Goal: Task Accomplishment & Management: Manage account settings

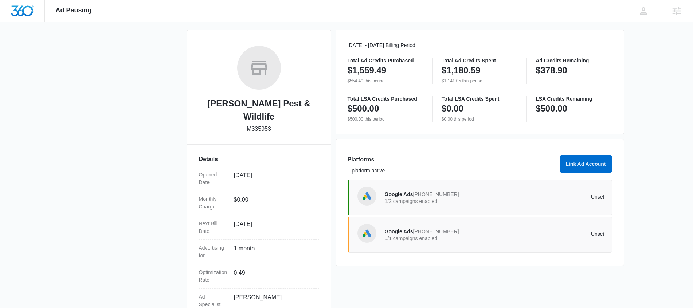
scroll to position [131, 0]
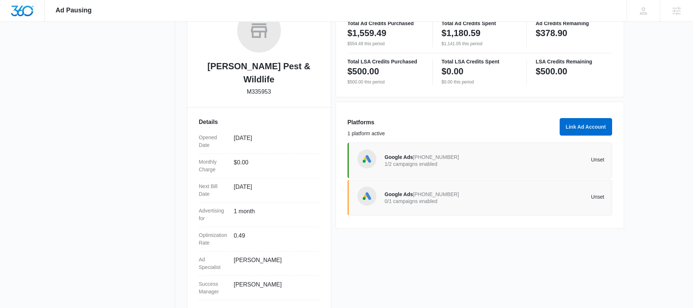
click at [412, 201] on p "0/1 campaigns enabled" at bounding box center [440, 201] width 110 height 5
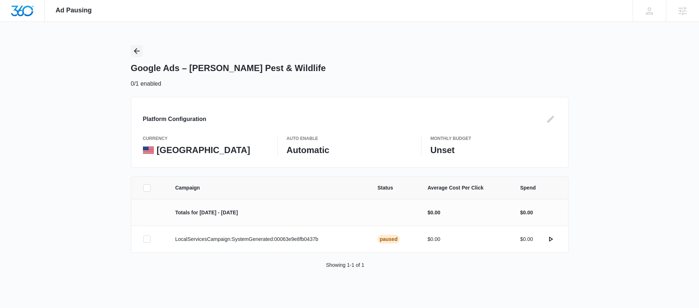
click at [136, 48] on icon "Back" at bounding box center [136, 51] width 9 height 9
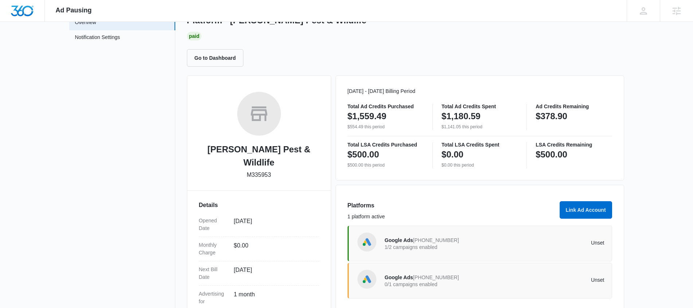
scroll to position [82, 0]
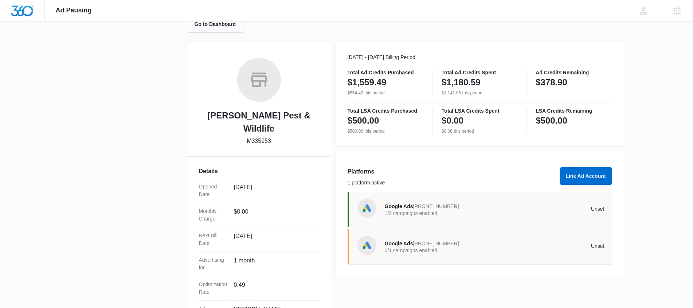
click at [489, 217] on div "Google Ads 763-221-1358 1/2 campaigns enabled" at bounding box center [440, 209] width 110 height 15
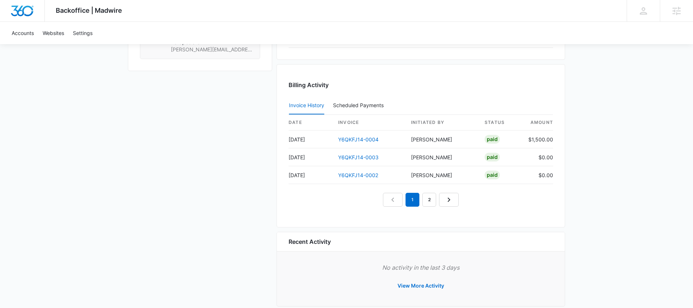
scroll to position [695, 0]
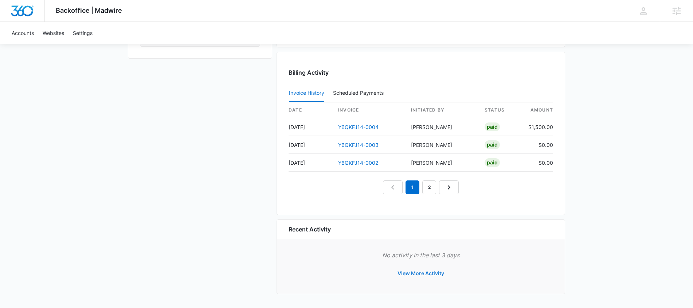
click at [430, 268] on button "View More Activity" at bounding box center [420, 274] width 61 height 18
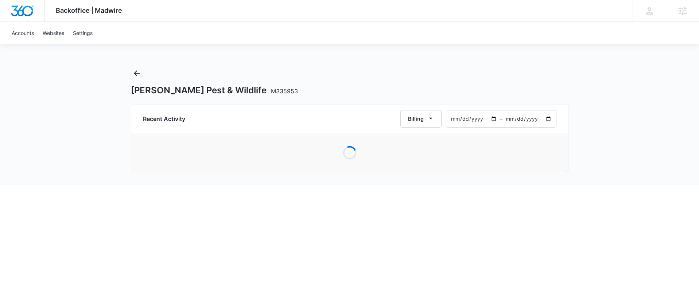
click at [428, 271] on html "Backoffice | Madwire Apps Settings Karissa Harris karissa.harris@madwire.com My…" at bounding box center [349, 154] width 699 height 308
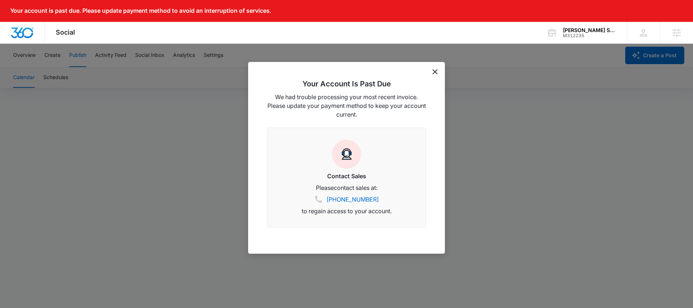
click at [440, 73] on div "Your Account Is Past Due We had trouble processing your most recent invoice. Pl…" at bounding box center [346, 158] width 197 height 192
click at [436, 73] on icon "dismiss this dialog" at bounding box center [435, 71] width 5 height 5
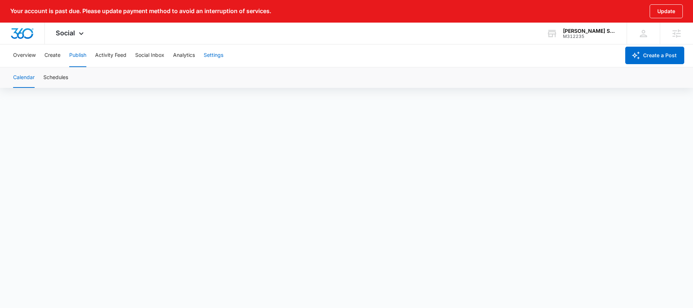
click at [214, 52] on button "Settings" at bounding box center [214, 55] width 20 height 23
click at [181, 53] on button "Analytics" at bounding box center [184, 55] width 22 height 23
